Goal: Task Accomplishment & Management: Use online tool/utility

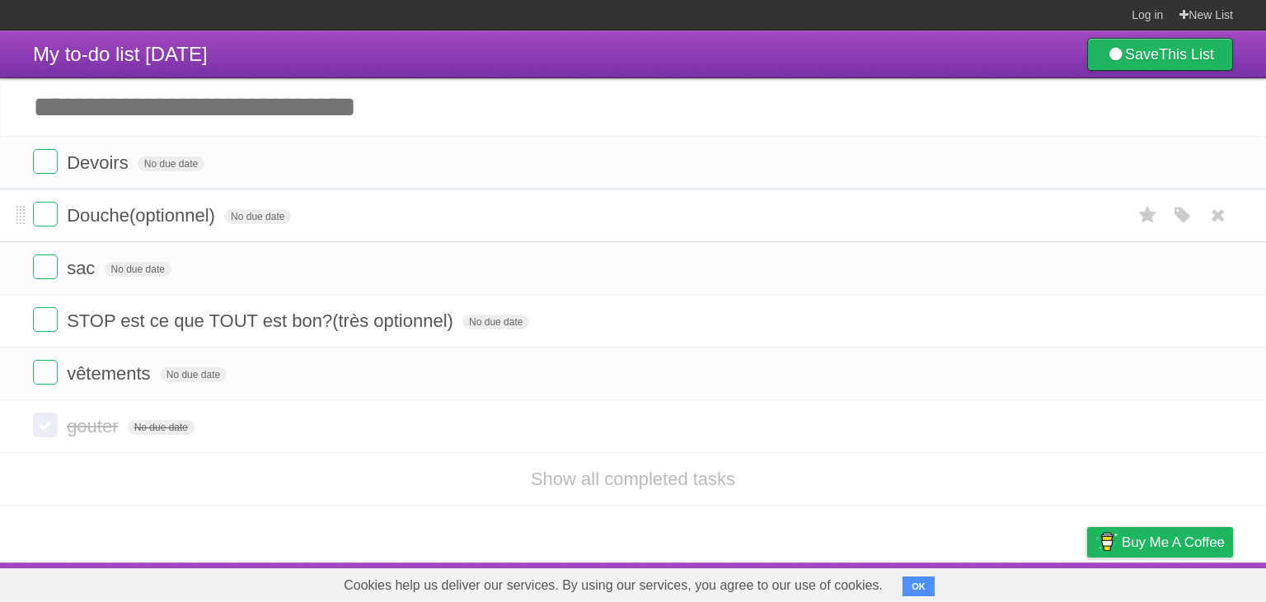
click at [73, 220] on span "Douche(optionnel)" at bounding box center [143, 215] width 152 height 21
click at [58, 226] on form "Douche(optionnel) No due date White Red Blue Green Purple Orange" at bounding box center [633, 215] width 1200 height 27
click at [53, 226] on label at bounding box center [45, 214] width 25 height 25
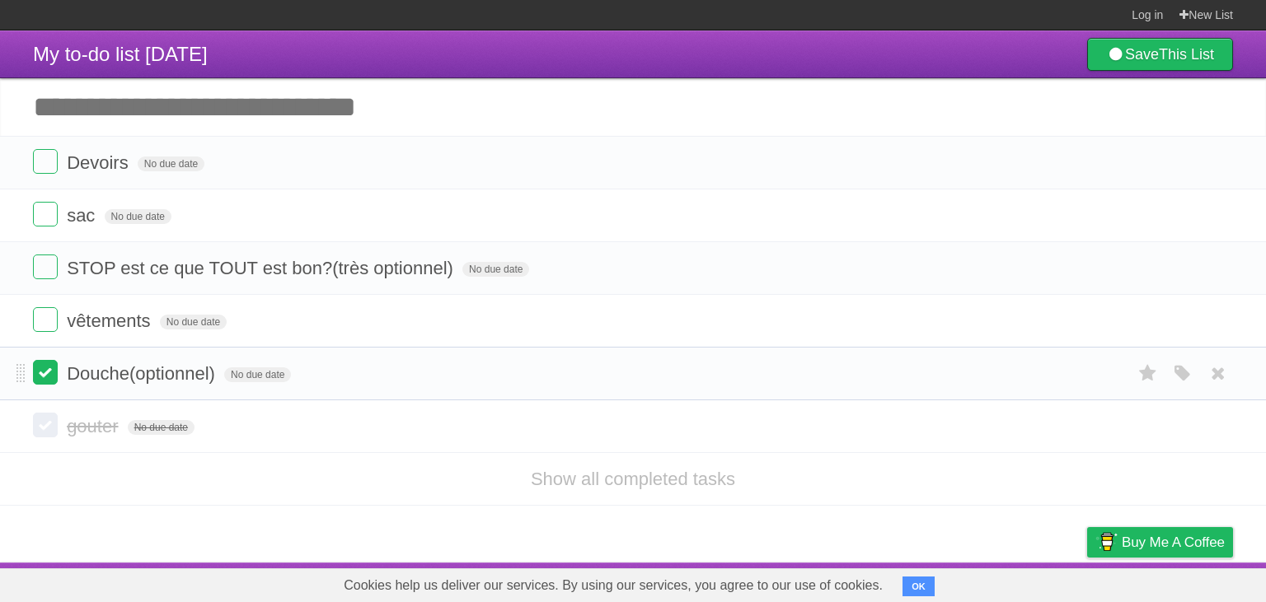
click at [48, 381] on label at bounding box center [45, 372] width 25 height 25
click at [51, 329] on label at bounding box center [45, 319] width 25 height 25
click at [45, 279] on label at bounding box center [45, 267] width 25 height 25
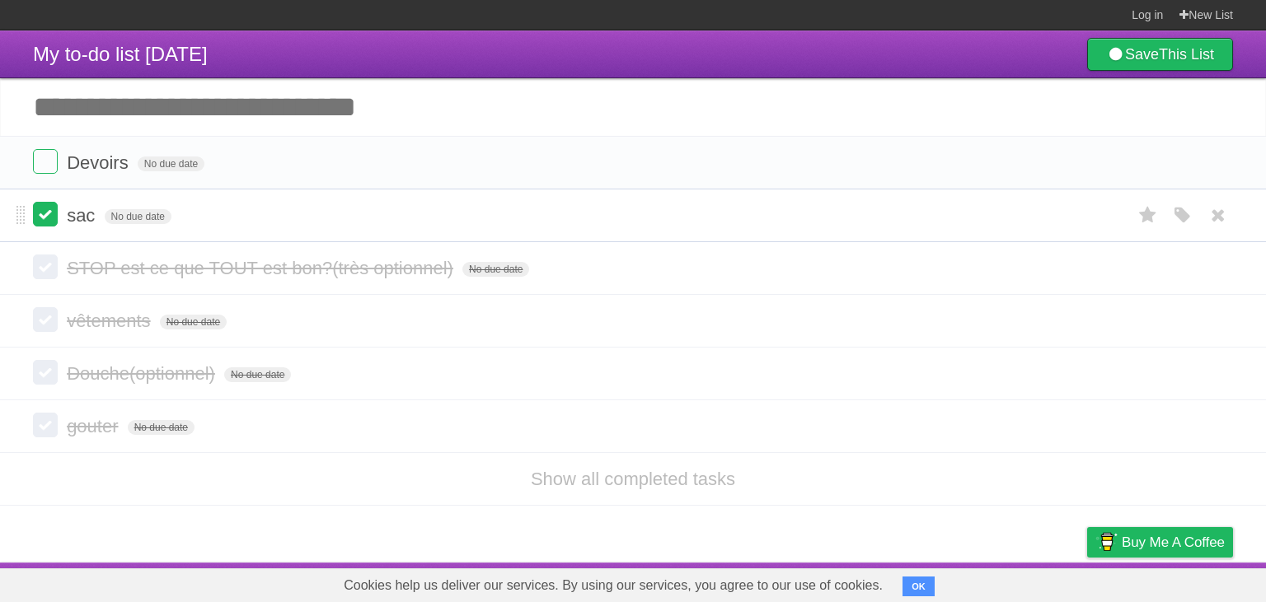
click at [36, 214] on label at bounding box center [45, 214] width 25 height 25
click at [45, 163] on label at bounding box center [45, 161] width 25 height 25
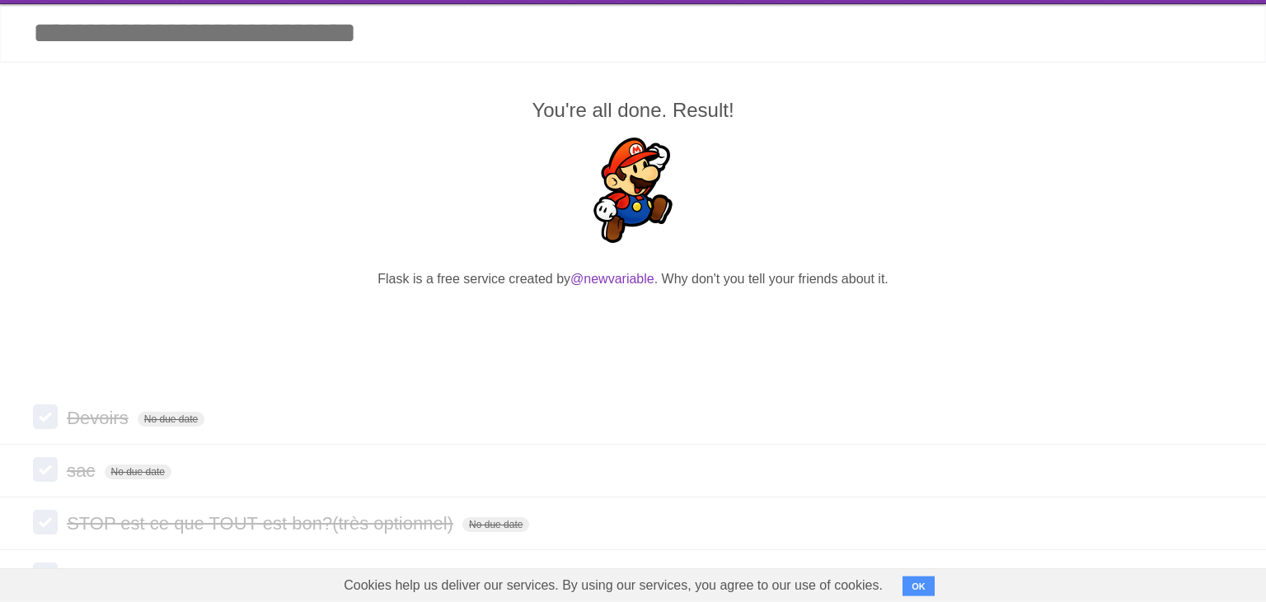
scroll to position [87, 0]
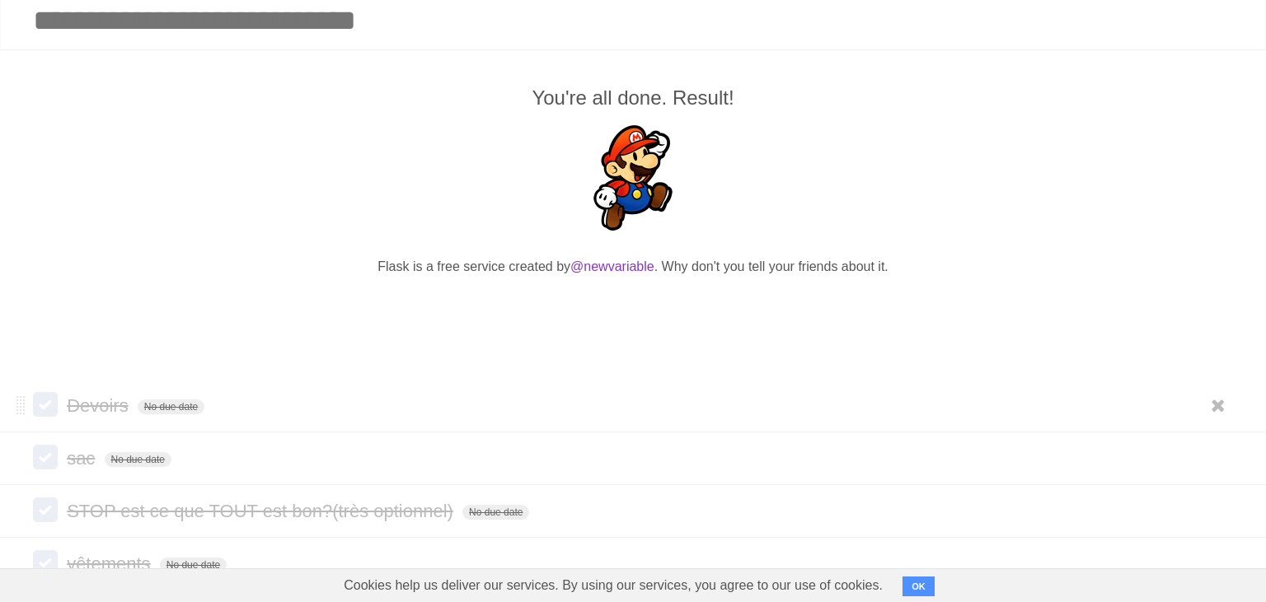
click at [50, 407] on label at bounding box center [45, 404] width 25 height 25
click at [41, 457] on label at bounding box center [45, 457] width 25 height 25
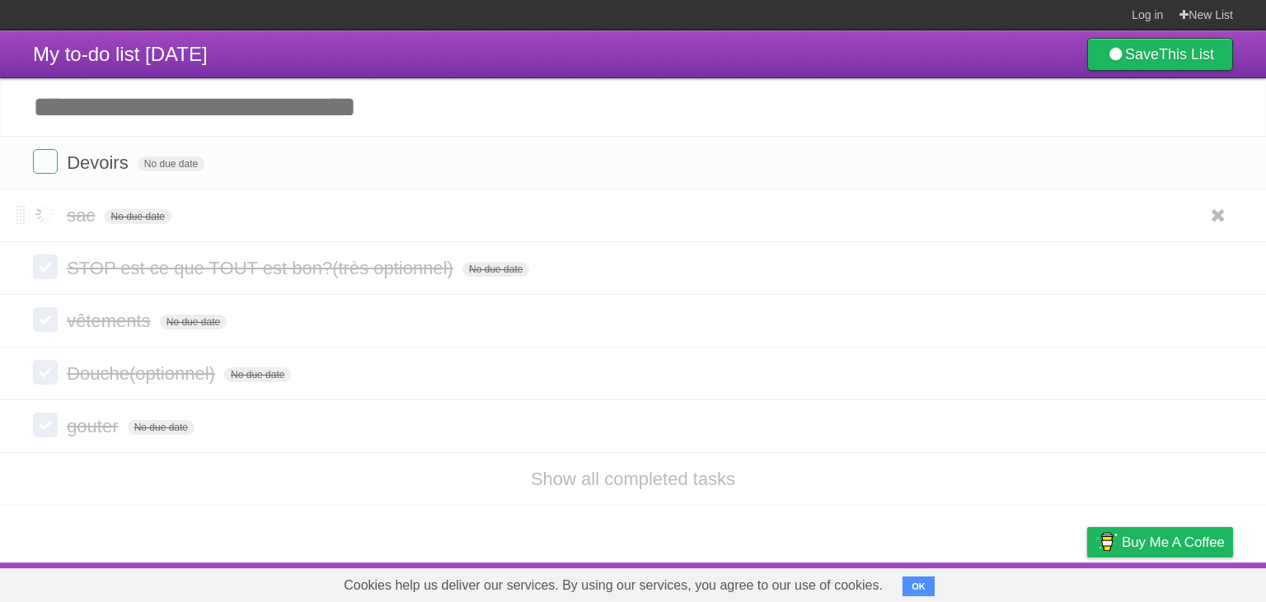
scroll to position [0, 0]
click at [46, 277] on label at bounding box center [45, 267] width 25 height 25
click at [51, 325] on label at bounding box center [45, 319] width 25 height 25
click at [49, 380] on label at bounding box center [45, 372] width 25 height 25
click at [43, 430] on label at bounding box center [45, 425] width 25 height 25
